Goal: Task Accomplishment & Management: Manage account settings

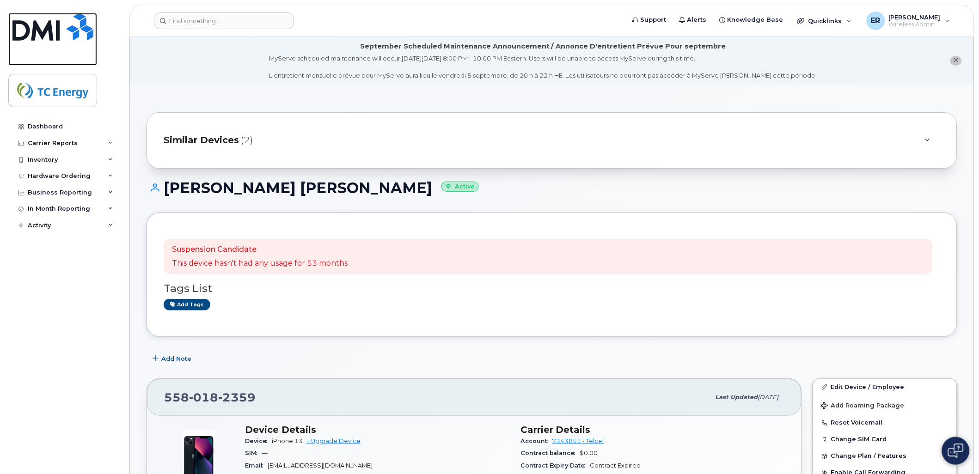
click at [37, 35] on img at bounding box center [52, 27] width 81 height 28
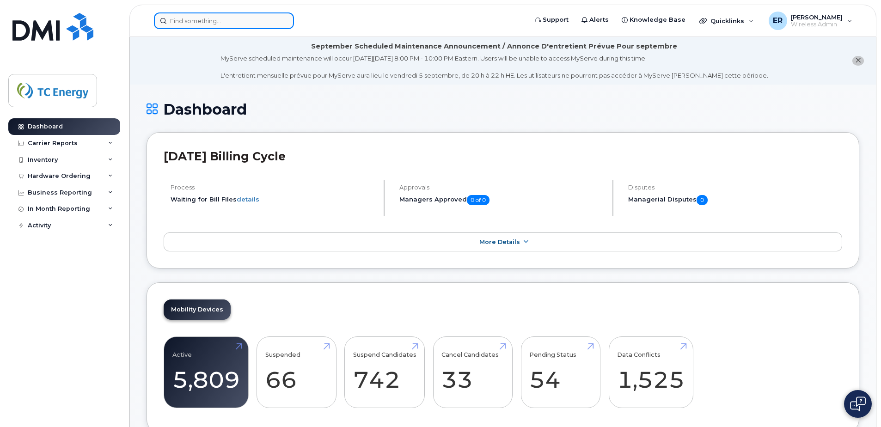
click at [249, 21] on input at bounding box center [224, 20] width 140 height 17
paste input "5619908526"
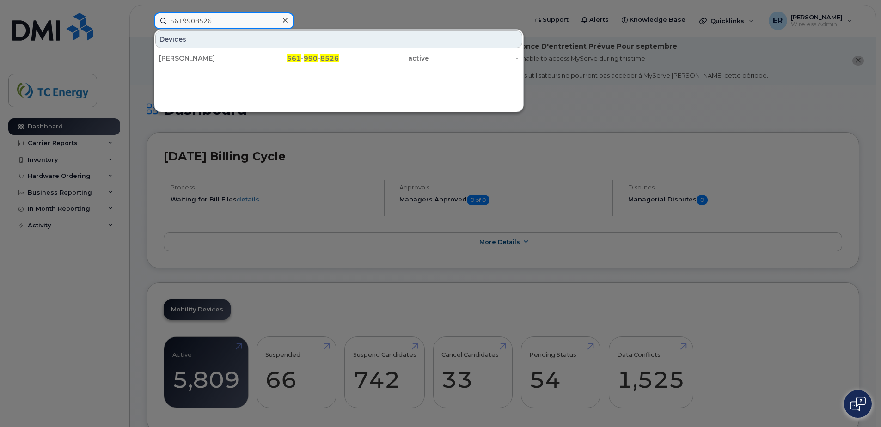
type input "5619908526"
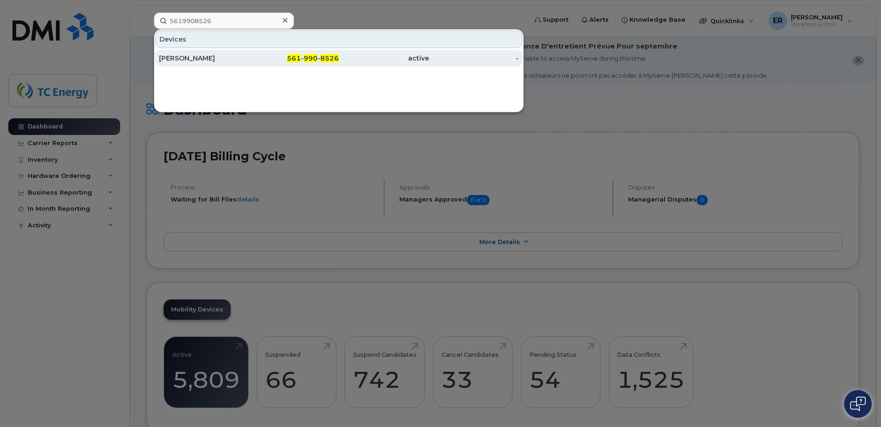
click at [249, 53] on div "[PERSON_NAME]" at bounding box center [294, 58] width 90 height 17
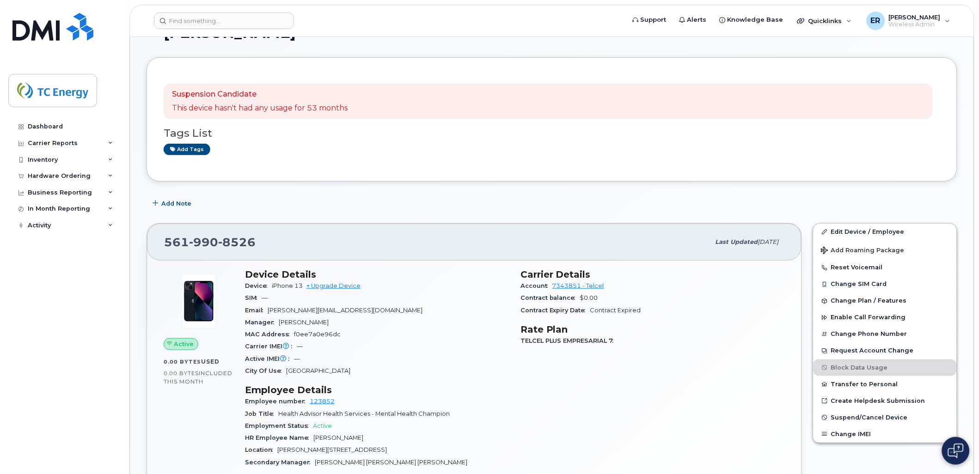
scroll to position [154, 0]
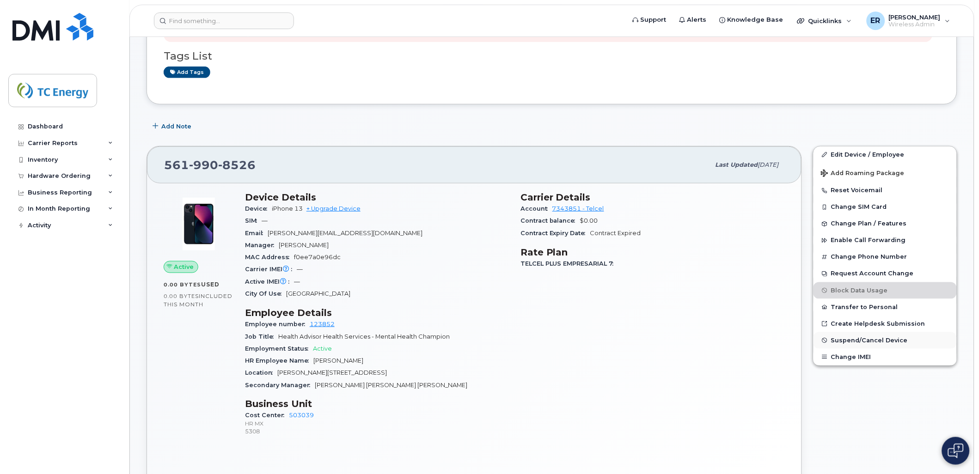
click at [870, 349] on button "Suspend/Cancel Device" at bounding box center [884, 340] width 143 height 17
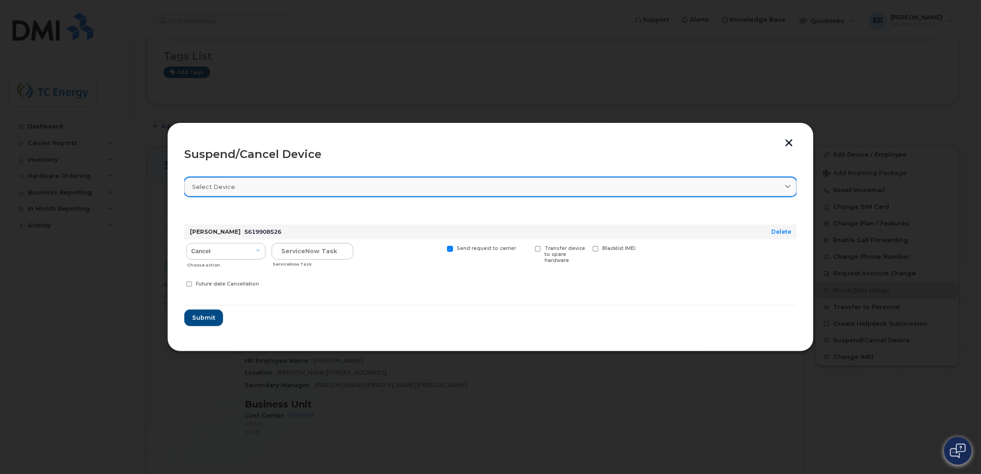
drag, startPoint x: 797, startPoint y: 181, endPoint x: 792, endPoint y: 185, distance: 6.3
click at [793, 183] on div "Suspend/Cancel Device Select device Type first three symbols or more Alejandra …" at bounding box center [490, 236] width 647 height 229
click at [790, 187] on icon at bounding box center [788, 187] width 6 height 6
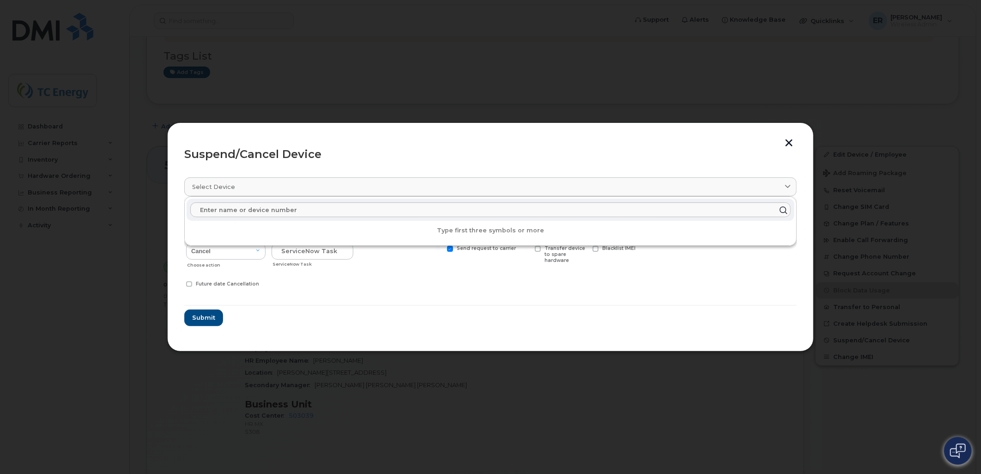
click at [487, 306] on hr at bounding box center [490, 305] width 613 height 1
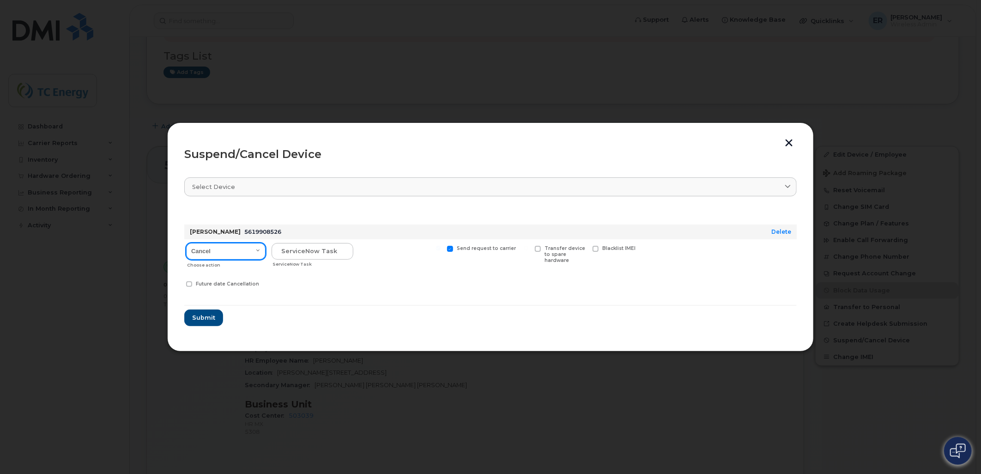
click at [261, 250] on select "Cancel Suspend - Reduced Rate Suspend - Full Rate Suspend - Lost Device/Stolen …" at bounding box center [225, 251] width 79 height 17
click at [186, 243] on select "Cancel Suspend - Reduced Rate Suspend - Full Rate Suspend - Lost Device/Stolen …" at bounding box center [225, 251] width 79 height 17
click at [260, 247] on select "Cancel Suspend - Reduced Rate Suspend - Full Rate Suspend - Lost Device/Stolen …" at bounding box center [225, 251] width 79 height 17
click at [257, 251] on select "Cancel Suspend - Reduced Rate Suspend - Full Rate Suspend - Lost Device/Stolen …" at bounding box center [225, 251] width 79 height 17
click at [256, 249] on select "Cancel Suspend - Reduced Rate Suspend - Full Rate Suspend - Lost Device/Stolen …" at bounding box center [225, 251] width 79 height 17
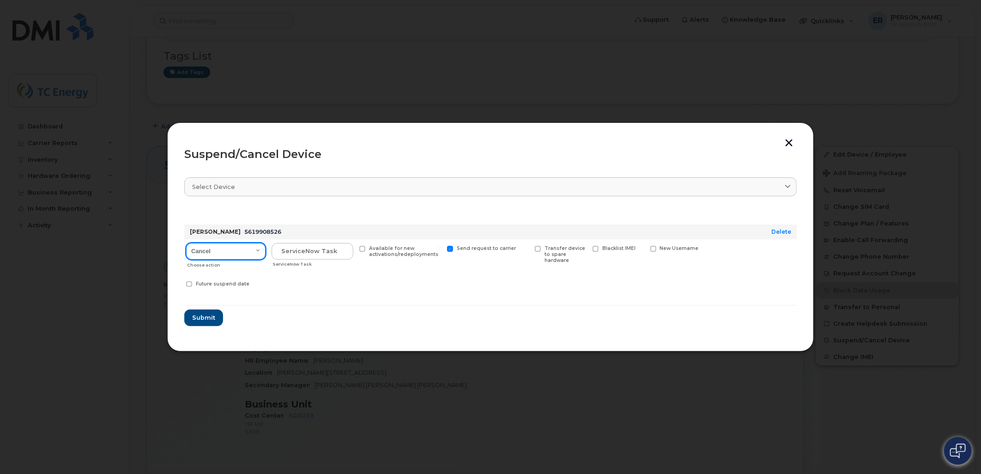
click at [186, 243] on select "Cancel Suspend - Reduced Rate Suspend - Full Rate Suspend - Lost Device/Stolen …" at bounding box center [225, 251] width 79 height 17
click at [259, 251] on select "Cancel Suspend - Reduced Rate Suspend - Full Rate Suspend - Lost Device/Stolen …" at bounding box center [225, 251] width 79 height 17
click at [258, 249] on select "Cancel Suspend - Reduced Rate Suspend - Full Rate Suspend - Lost Device/Stolen …" at bounding box center [225, 251] width 79 height 17
select select "[object Object]"
click at [186, 243] on select "Cancel Suspend - Reduced Rate Suspend - Full Rate Suspend - Lost Device/Stolen …" at bounding box center [225, 251] width 79 height 17
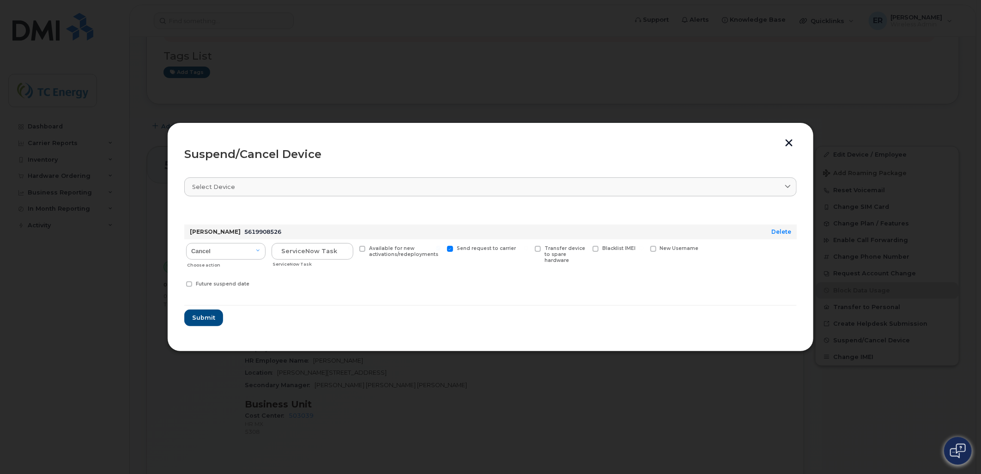
click at [786, 142] on button "button" at bounding box center [789, 144] width 14 height 10
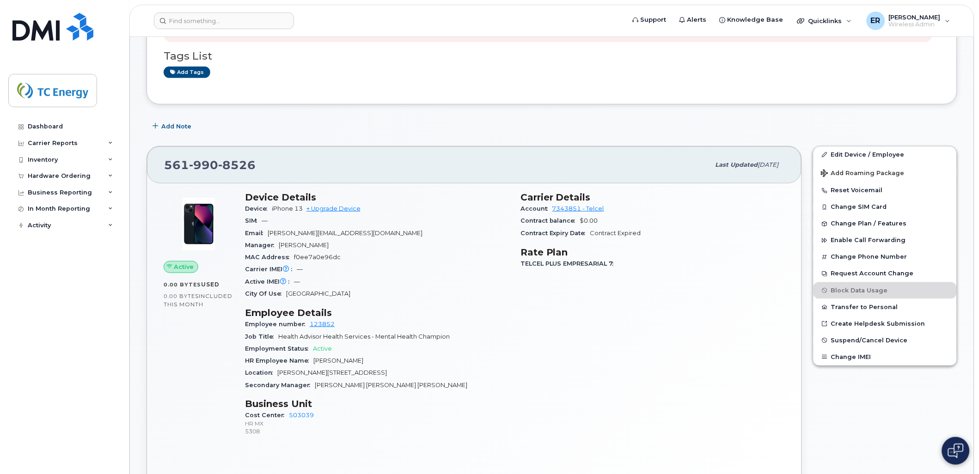
click at [629, 214] on div "Account 7343851 - Telcel" at bounding box center [652, 209] width 264 height 12
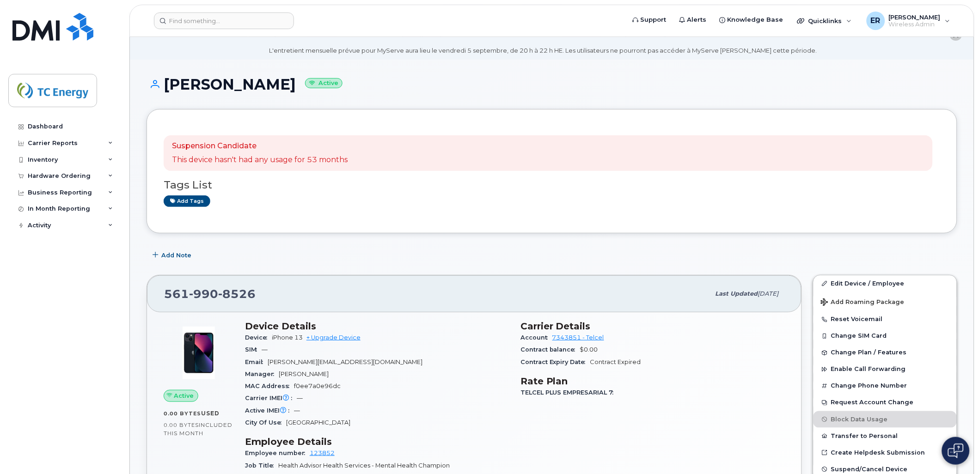
scroll to position [0, 0]
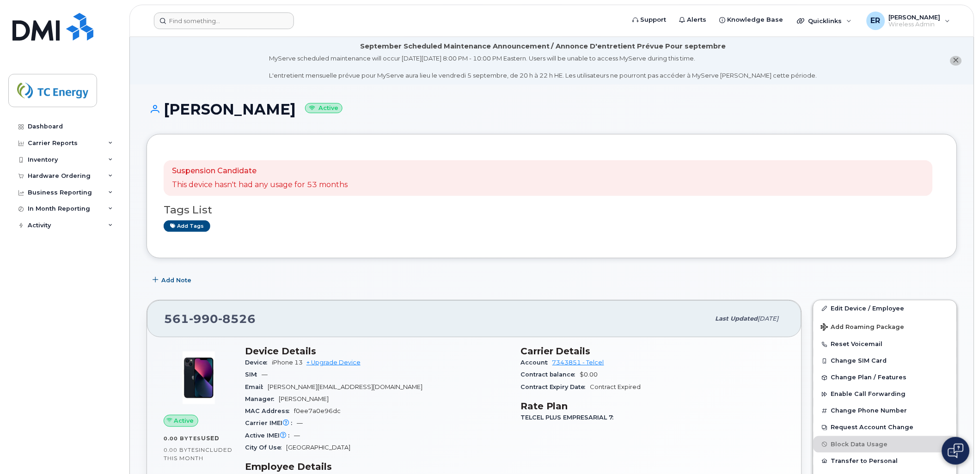
drag, startPoint x: 222, startPoint y: 2, endPoint x: 214, endPoint y: 22, distance: 20.9
click at [219, 11] on div "Support Alerts Knowledge Base Quicklinks Suspend / Cancel Device Change SIM Car…" at bounding box center [551, 21] width 845 height 32
click at [214, 23] on input at bounding box center [224, 20] width 140 height 17
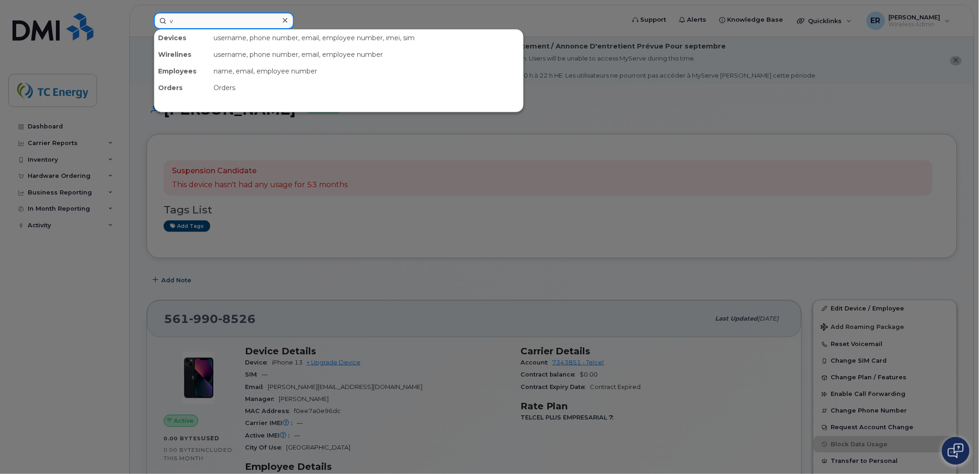
type input "v"
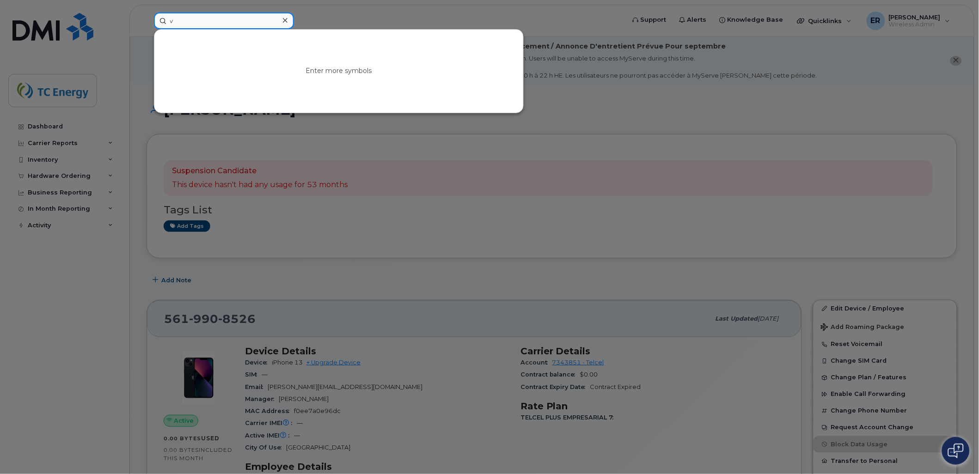
drag, startPoint x: 214, startPoint y: 23, endPoint x: 136, endPoint y: 12, distance: 79.3
click at [146, 12] on div "v Enter more symbols" at bounding box center [386, 20] width 480 height 17
paste input "5619908526"
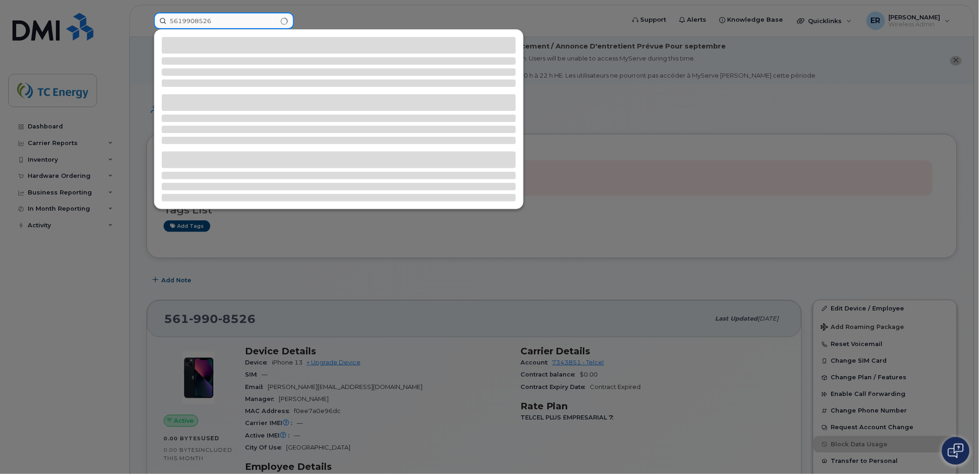
type input "5619908526"
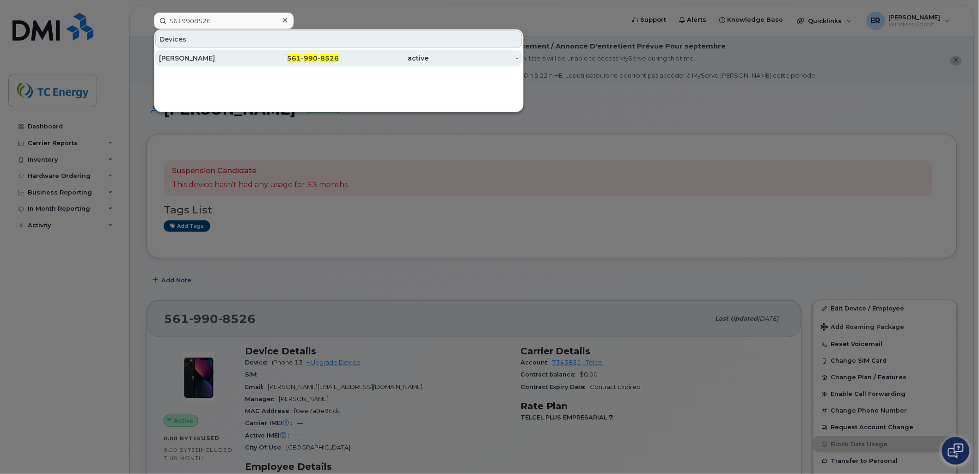
click at [249, 63] on div "Alejandra Vanessa Araujo" at bounding box center [294, 58] width 90 height 17
